Goal: Check status

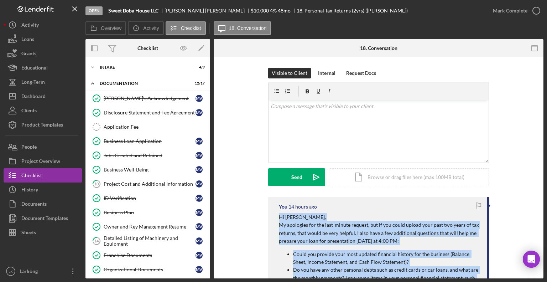
scroll to position [178, 0]
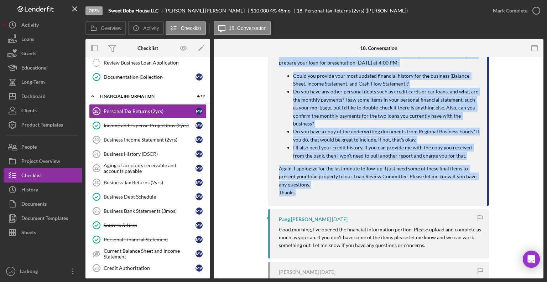
click at [502, 100] on div "You 14 hours ago Hi [PERSON_NAME], My apologies for the last-minute request, bu…" at bounding box center [378, 178] width 309 height 318
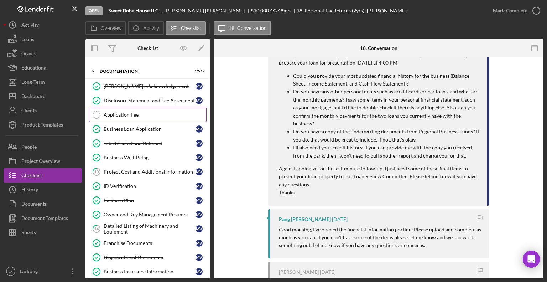
scroll to position [0, 0]
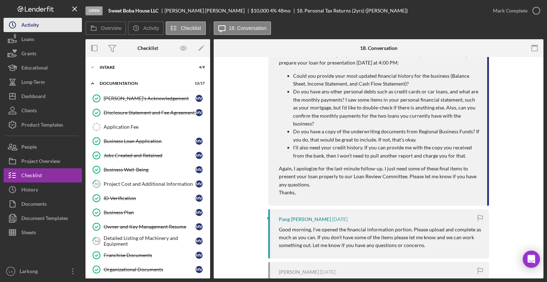
click at [20, 24] on icon "Icon/History" at bounding box center [13, 25] width 18 height 18
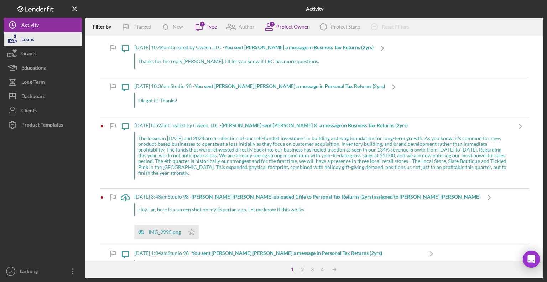
click at [42, 40] on button "Loans" at bounding box center [43, 39] width 78 height 14
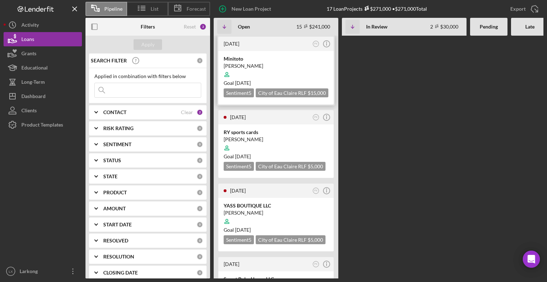
scroll to position [428, 0]
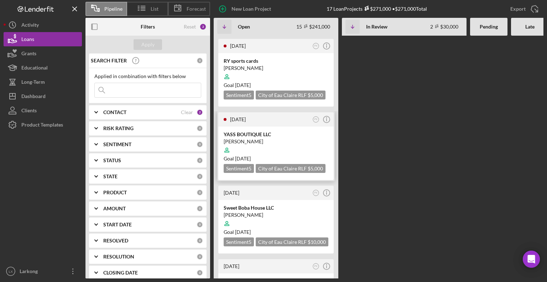
click at [250, 138] on div "[PERSON_NAME]" at bounding box center [276, 141] width 105 height 7
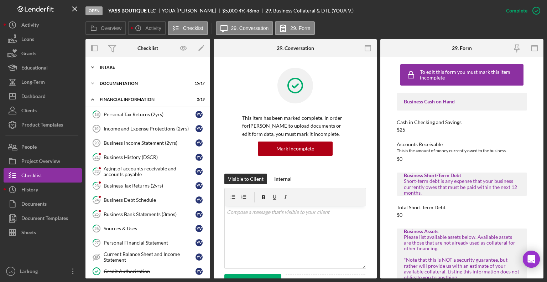
click at [115, 70] on div "Icon/Expander Intake 4 / 9" at bounding box center [148, 67] width 125 height 14
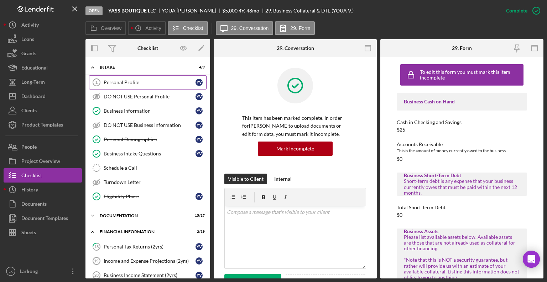
click at [118, 84] on div "Personal Profile" at bounding box center [150, 82] width 92 height 6
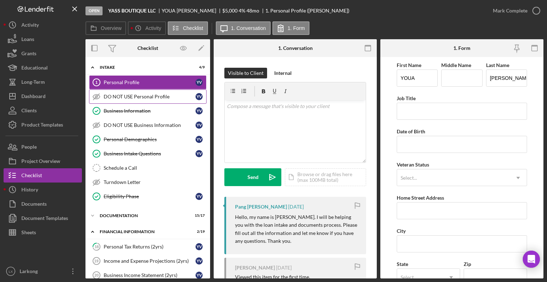
click at [115, 98] on div "DO NOT USE Personal Profile" at bounding box center [150, 97] width 92 height 6
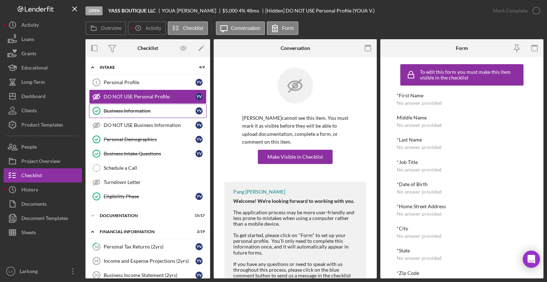
click at [115, 109] on div "Business Information" at bounding box center [150, 111] width 92 height 6
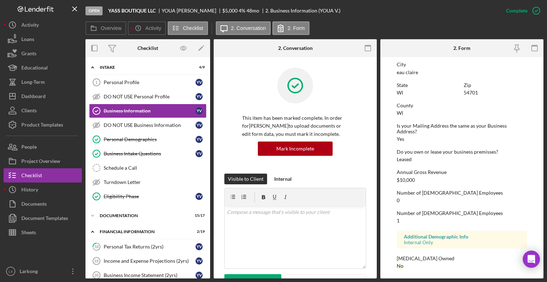
scroll to position [322, 0]
click at [127, 152] on div "Business Intake Questions" at bounding box center [150, 154] width 92 height 6
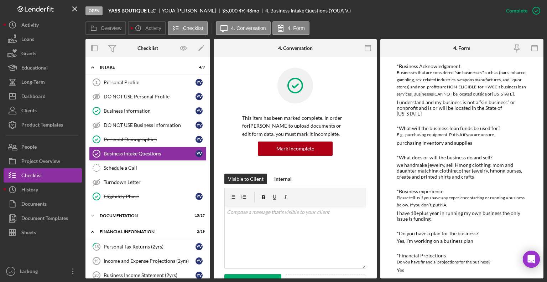
scroll to position [570, 0]
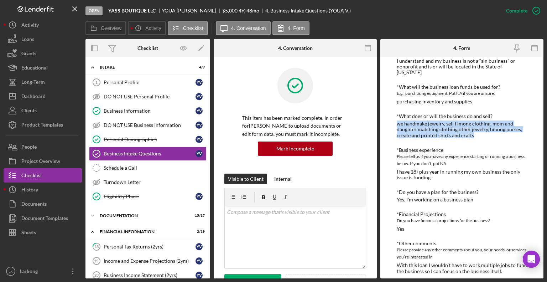
drag, startPoint x: 397, startPoint y: 125, endPoint x: 481, endPoint y: 139, distance: 85.6
click at [481, 139] on div "Your Interests *[DATE] Date Please fill out [DATE] date 07222025 *What Services…" at bounding box center [462, 62] width 130 height 1079
copy div "we handmake jewelry, sell Hmong clothing, mom and daughter matching clothing,ot…"
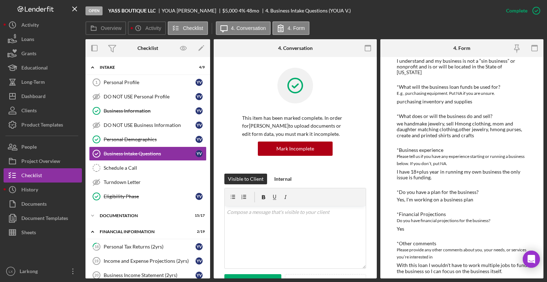
click at [491, 170] on div "I have 18+plus year in running my own business the only issue is funding." at bounding box center [462, 174] width 130 height 11
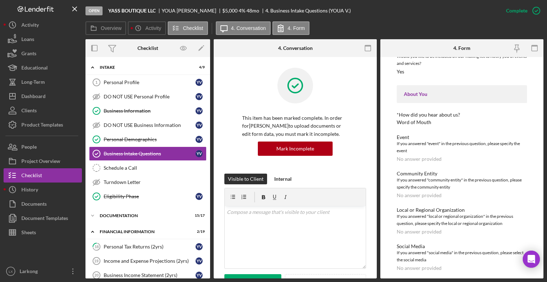
scroll to position [905, 0]
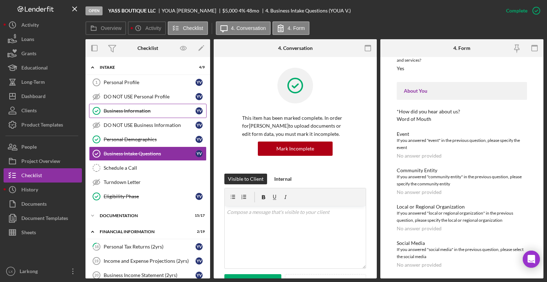
click at [131, 109] on div "Business Information" at bounding box center [150, 111] width 92 height 6
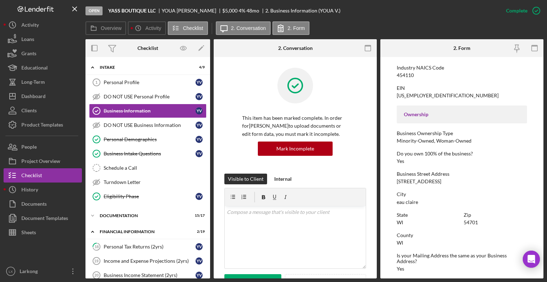
scroll to position [214, 0]
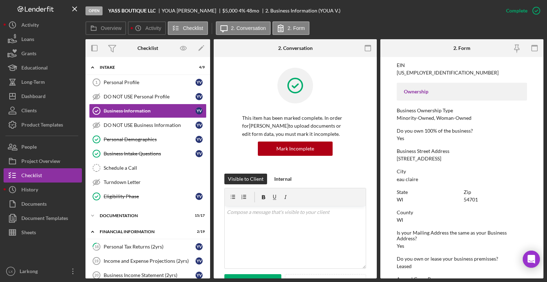
drag, startPoint x: 395, startPoint y: 157, endPoint x: 479, endPoint y: 161, distance: 83.4
click at [479, 161] on form "To edit this form you must mark this item incomplete Business Name YASS BOUTIQU…" at bounding box center [462, 167] width 163 height 221
copy div "[STREET_ADDRESS]"
click at [499, 156] on div "Business Street Address [STREET_ADDRESS]" at bounding box center [462, 154] width 130 height 13
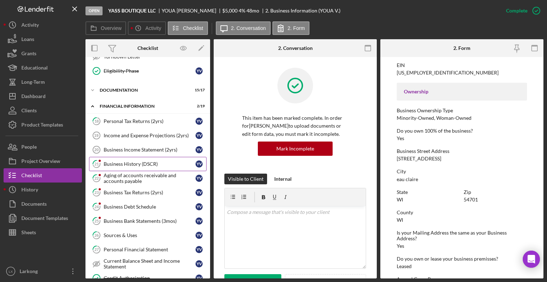
scroll to position [143, 0]
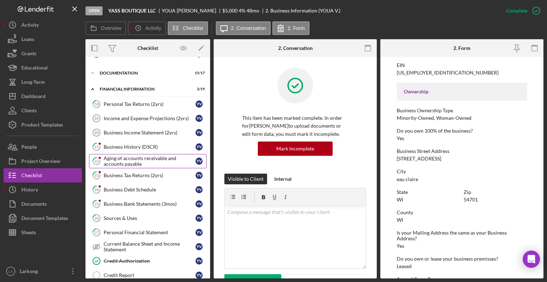
click at [137, 162] on div "Aging of accounts receivable and accounts payable" at bounding box center [150, 160] width 92 height 11
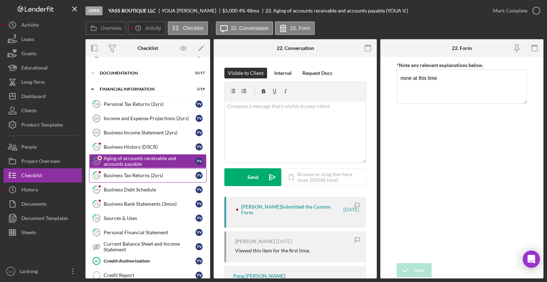
click at [132, 178] on link "23 Business Tax Returns (2yrs) Y V" at bounding box center [148, 175] width 118 height 14
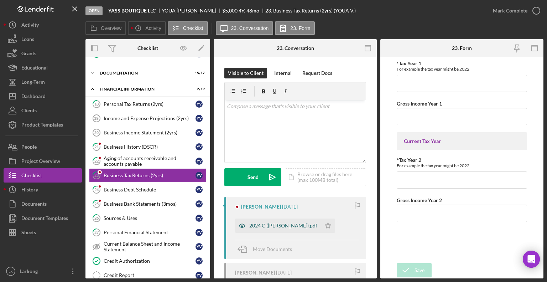
click at [275, 228] on div "2024 C ([PERSON_NAME]).pdf" at bounding box center [278, 225] width 86 height 14
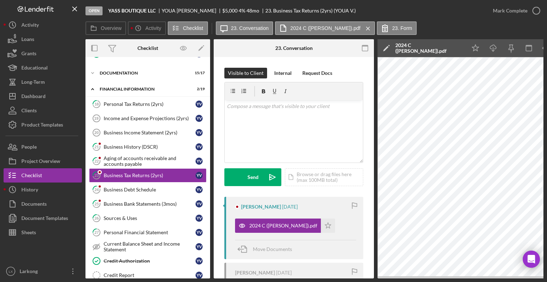
drag, startPoint x: 390, startPoint y: 279, endPoint x: 401, endPoint y: 280, distance: 10.7
click at [401, 280] on div "Open YASS BOUTIQUE LLC [PERSON_NAME] $5,000 $5,000 4 % 48 mo 23. Business Tax R…" at bounding box center [273, 141] width 547 height 282
click at [120, 219] on link "26 Sources & Uses Y V" at bounding box center [148, 218] width 118 height 14
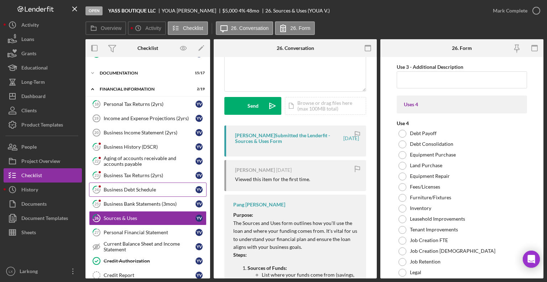
scroll to position [178, 0]
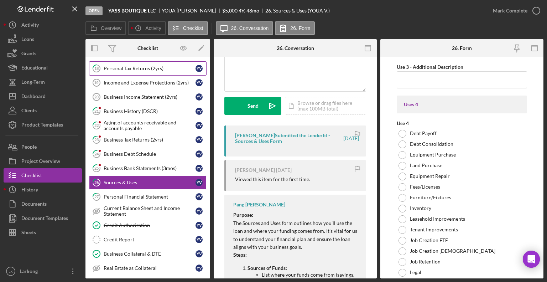
click at [146, 66] on div "Personal Tax Returns (2yrs)" at bounding box center [150, 69] width 92 height 6
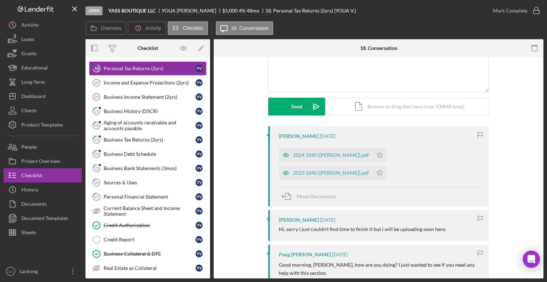
scroll to position [71, 0]
click at [369, 169] on div "2023 1040 ([PERSON_NAME]).pdf" at bounding box center [331, 172] width 76 height 6
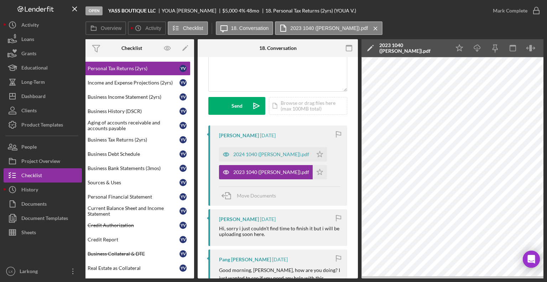
scroll to position [0, 47]
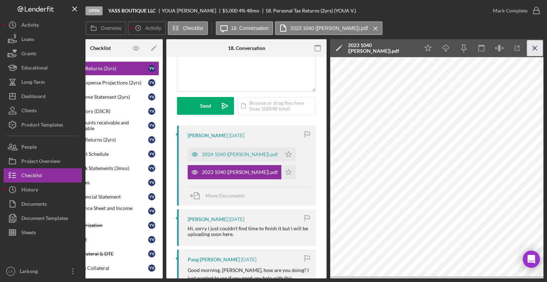
click at [534, 47] on line "button" at bounding box center [535, 48] width 4 height 4
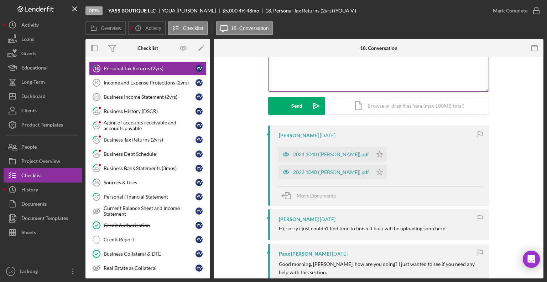
scroll to position [0, 0]
click at [369, 169] on div "2023 1040 ([PERSON_NAME]).pdf" at bounding box center [331, 172] width 76 height 6
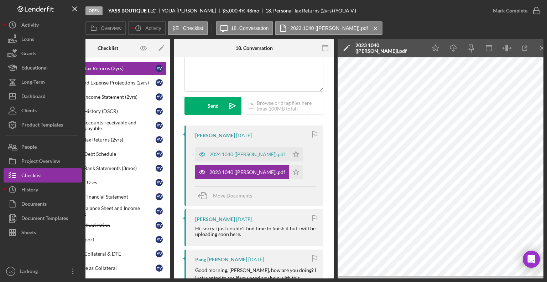
scroll to position [0, 47]
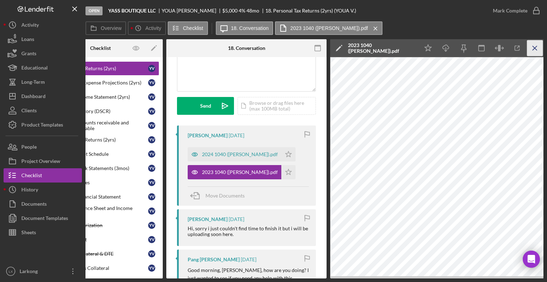
click at [529, 50] on icon "Icon/Menu Close" at bounding box center [535, 48] width 16 height 16
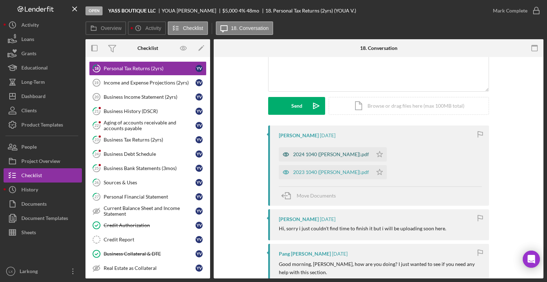
click at [339, 154] on div "2024 1040 ([PERSON_NAME]).pdf" at bounding box center [331, 154] width 76 height 6
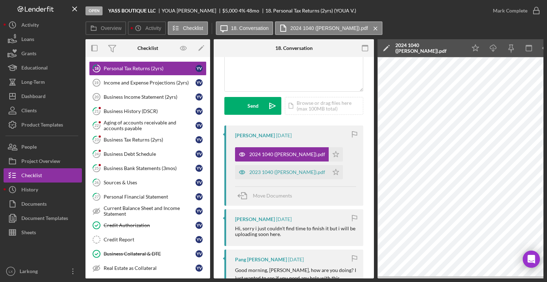
drag, startPoint x: 480, startPoint y: 278, endPoint x: 491, endPoint y: 276, distance: 11.2
click at [119, 197] on div "Open YASS BOUTIQUE LLC [PERSON_NAME] $5,000 $5,000 4 % 48 mo 18. Personal Tax R…" at bounding box center [273, 141] width 547 height 282
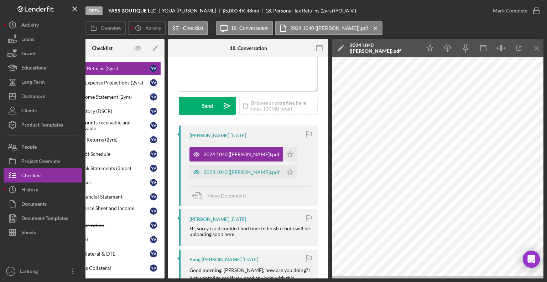
scroll to position [0, 47]
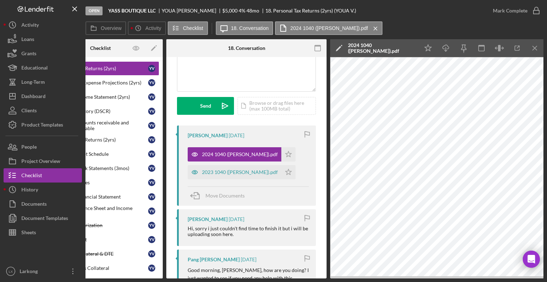
click at [357, 46] on div "2024 1040 ([PERSON_NAME]).pdf" at bounding box center [382, 47] width 68 height 11
